Goal: Transaction & Acquisition: Book appointment/travel/reservation

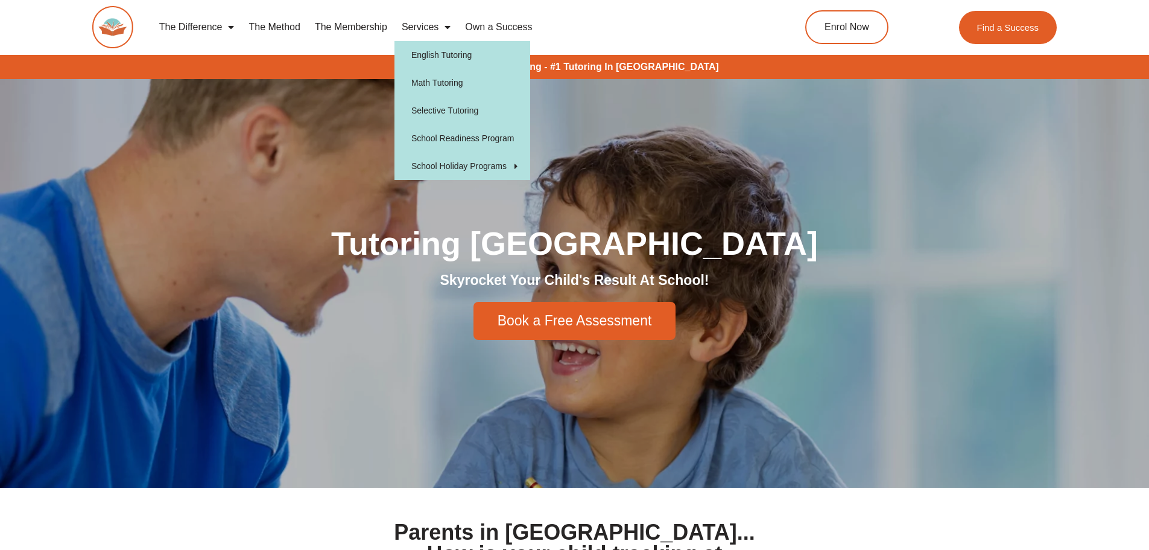
click at [414, 28] on link "Services" at bounding box center [426, 27] width 63 height 28
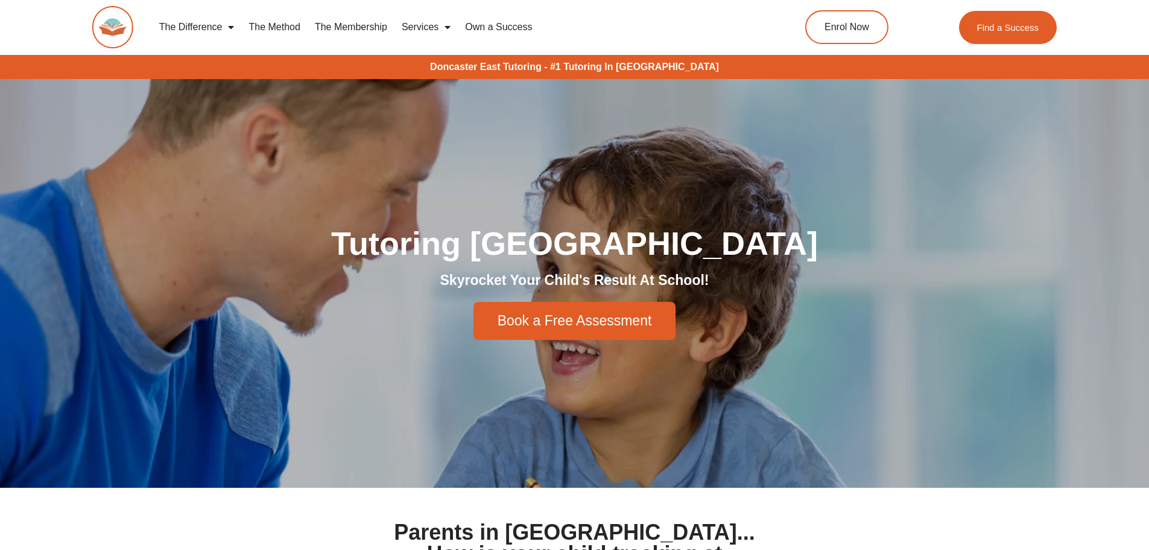
click at [414, 28] on link "Services" at bounding box center [426, 27] width 63 height 28
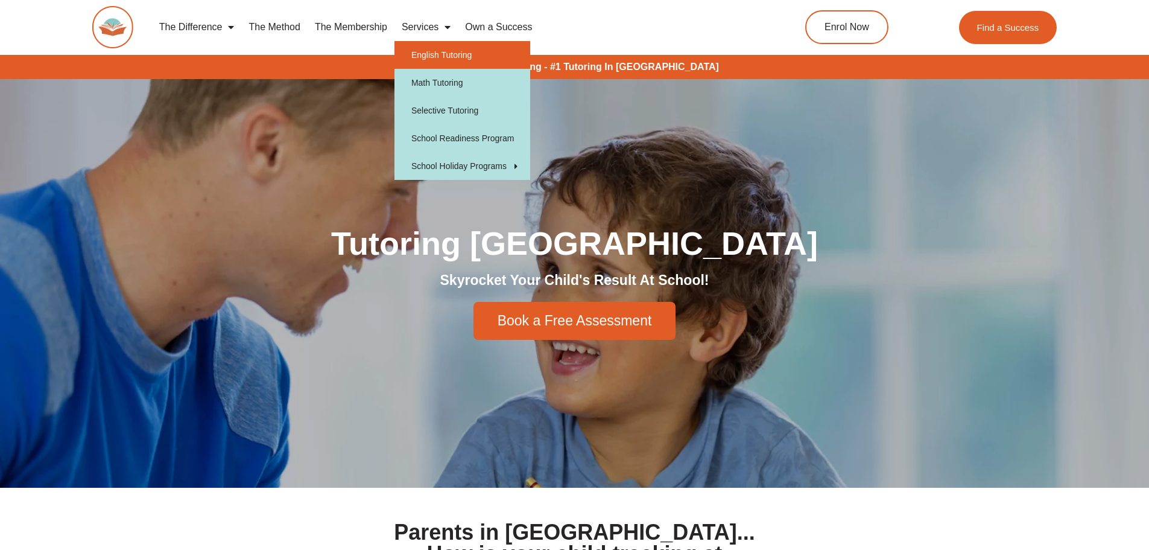
click at [419, 53] on link "English Tutoring" at bounding box center [463, 55] width 136 height 28
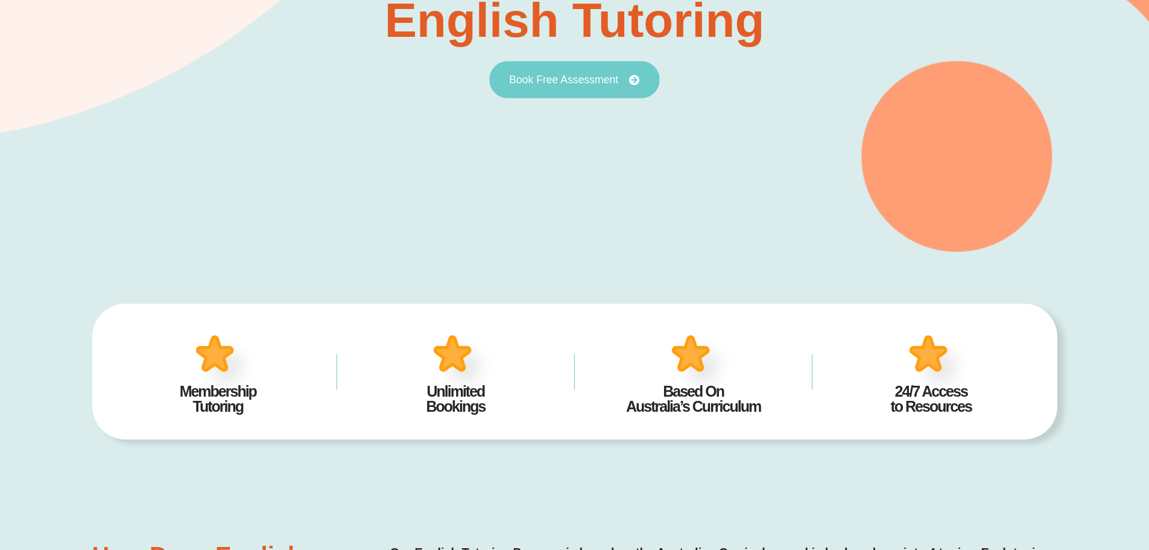
scroll to position [239, 0]
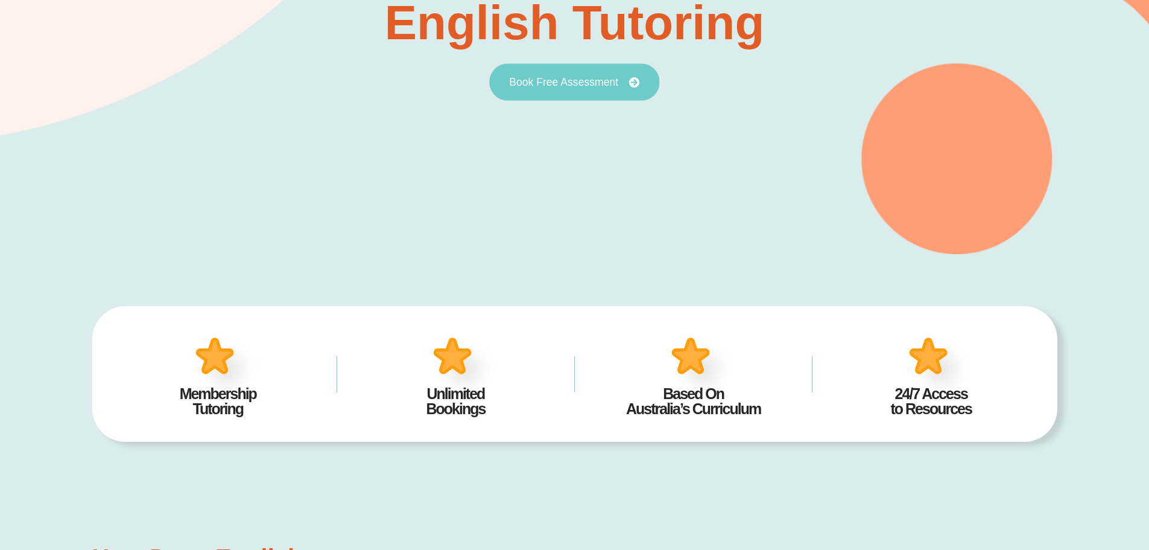
click at [552, 80] on span "Book Free Assessment" at bounding box center [563, 82] width 109 height 11
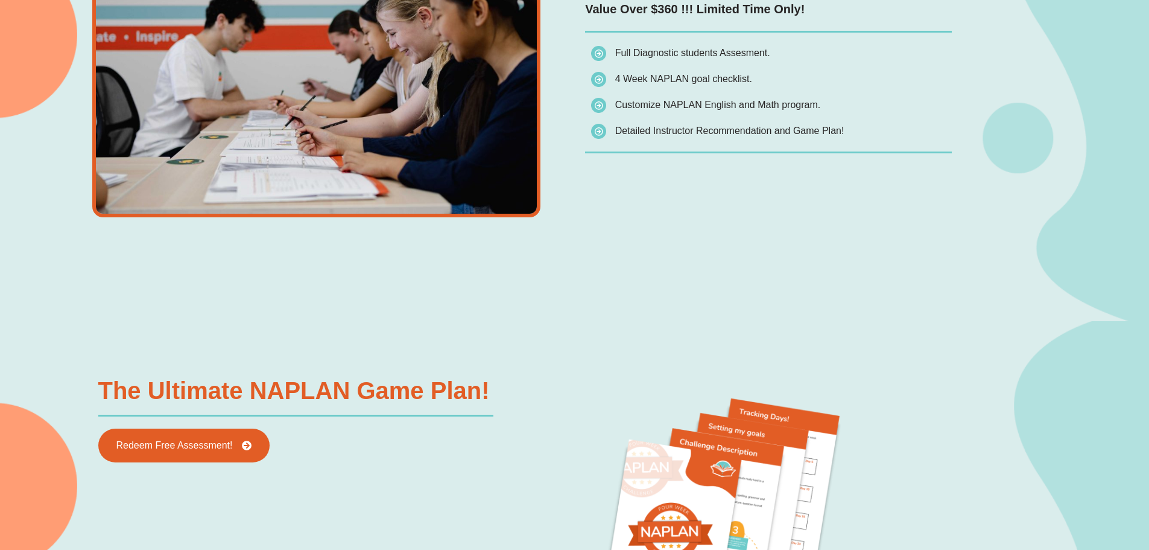
scroll to position [1327, 0]
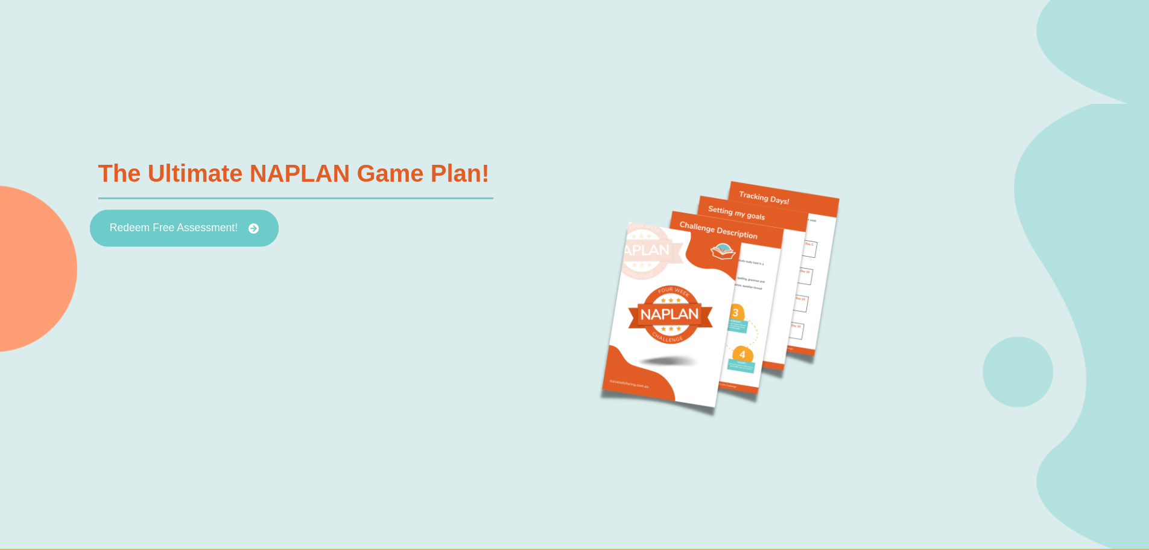
click at [224, 224] on span "Redeem Free Assessment!" at bounding box center [173, 228] width 128 height 11
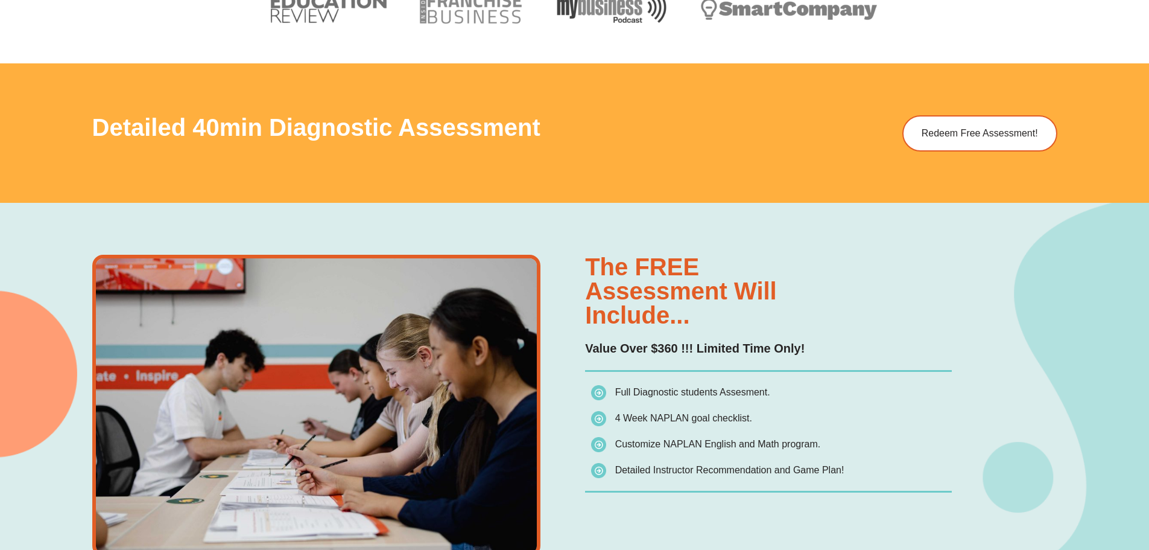
scroll to position [845, 0]
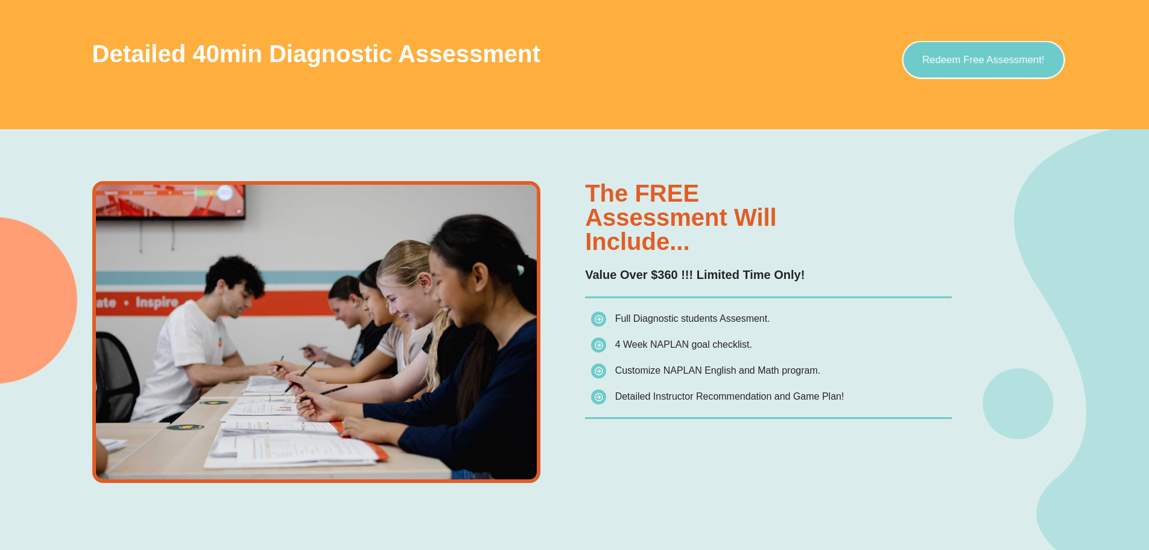
click at [992, 56] on span "Redeem Free Assessment!" at bounding box center [983, 59] width 122 height 10
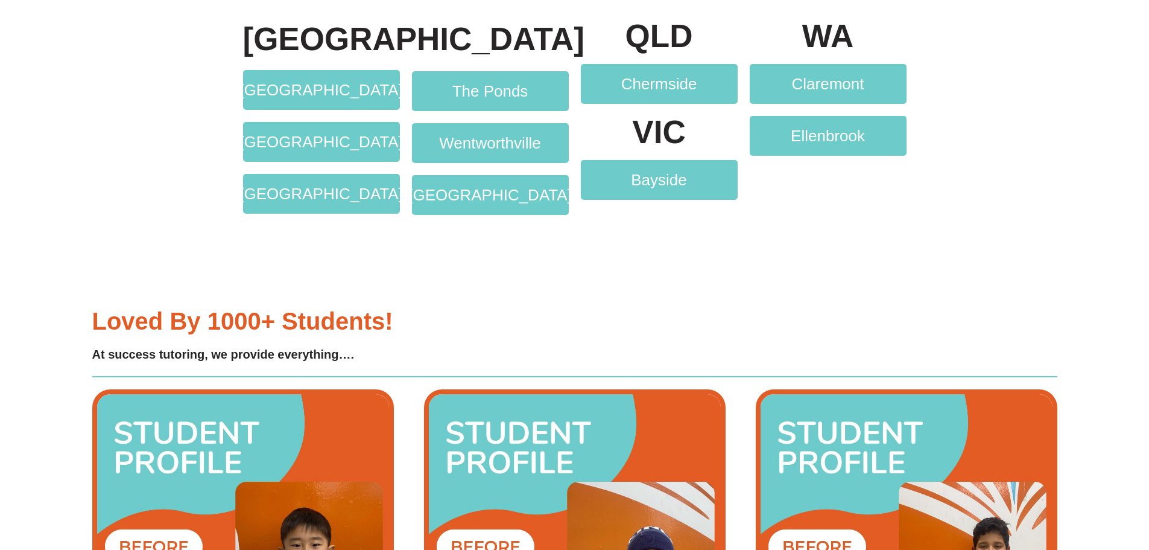
scroll to position [2654, 0]
